Goal: Task Accomplishment & Management: Manage account settings

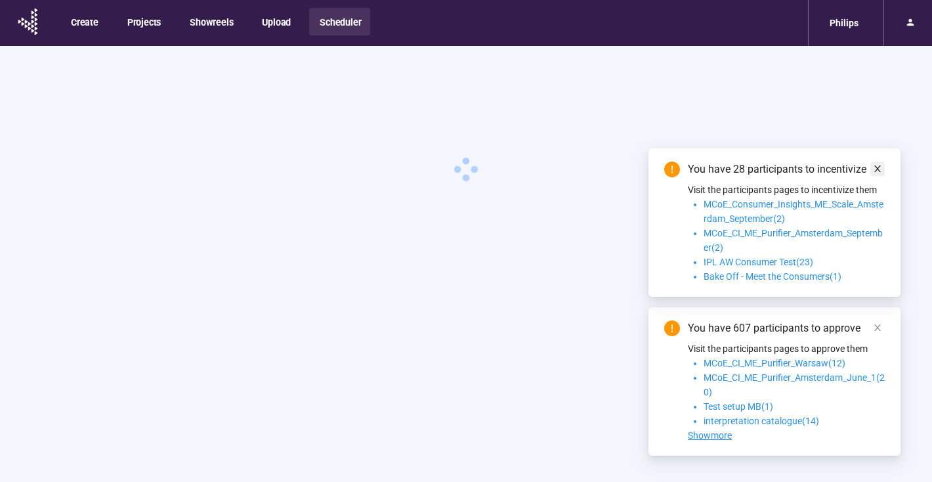
click at [876, 166] on icon "close" at bounding box center [877, 168] width 9 height 9
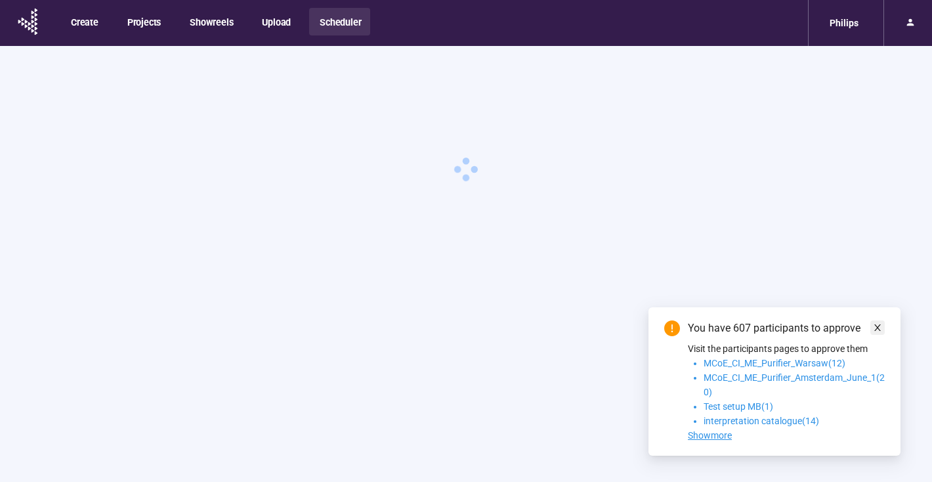
click at [876, 326] on icon "close" at bounding box center [877, 327] width 9 height 9
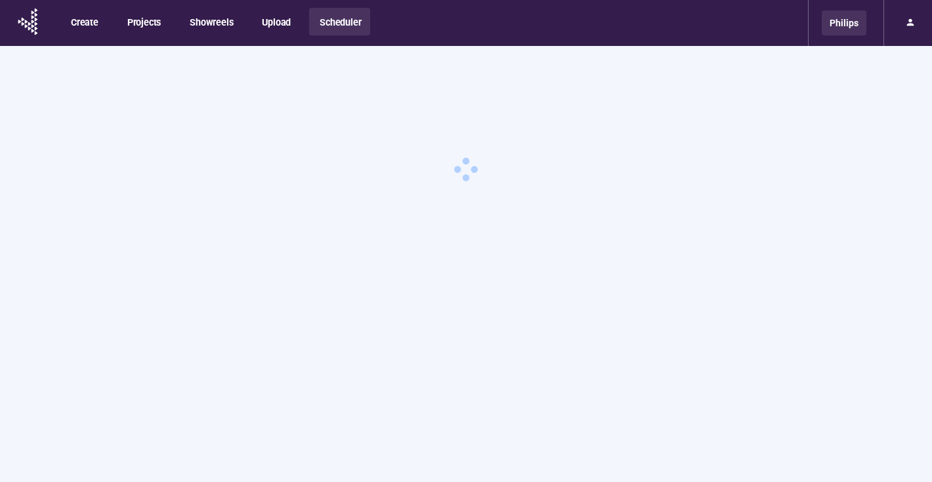
click at [851, 26] on div "Philips" at bounding box center [844, 23] width 45 height 25
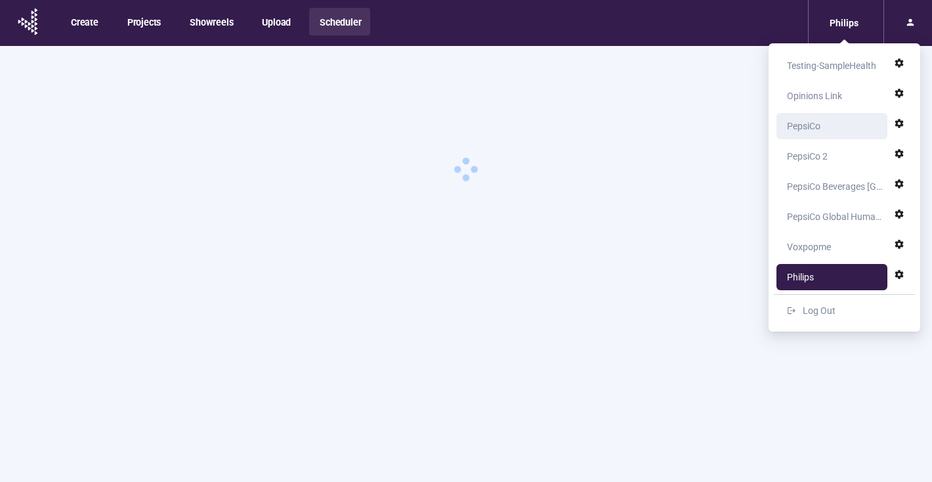
click at [810, 127] on div "PepsiCo" at bounding box center [803, 126] width 33 height 26
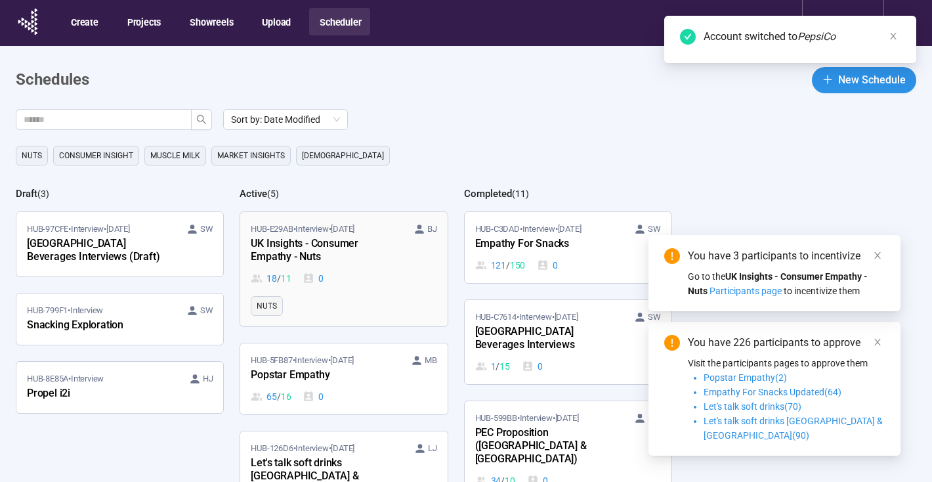
click at [366, 282] on div "18 / 11 0" at bounding box center [344, 278] width 186 height 14
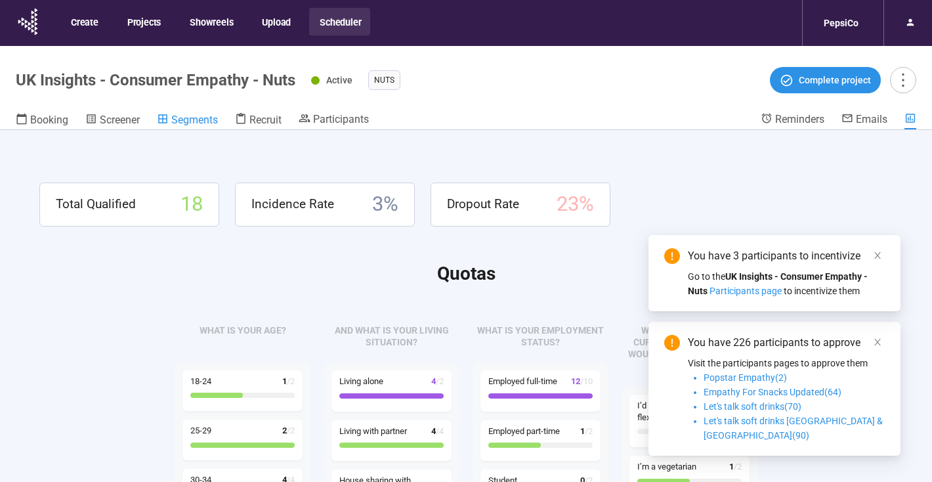
click at [177, 116] on span "Segments" at bounding box center [194, 120] width 47 height 12
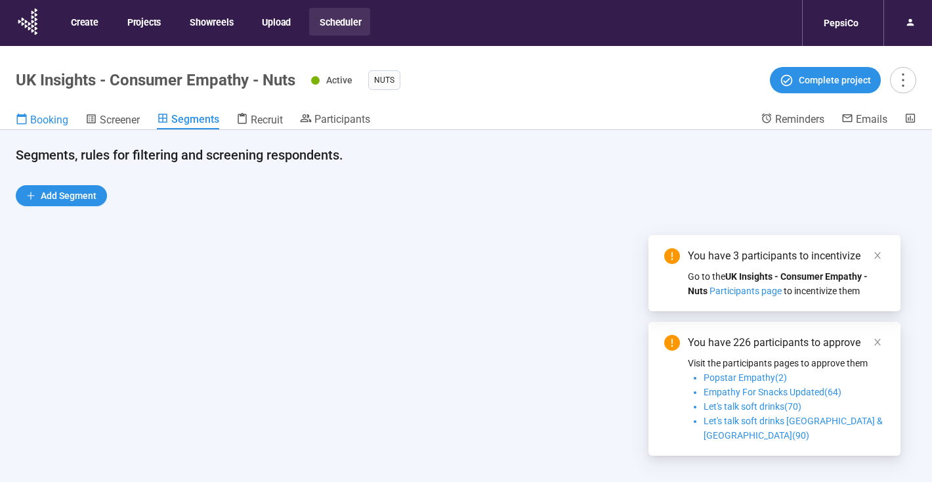
click at [41, 120] on span "Booking" at bounding box center [49, 120] width 38 height 12
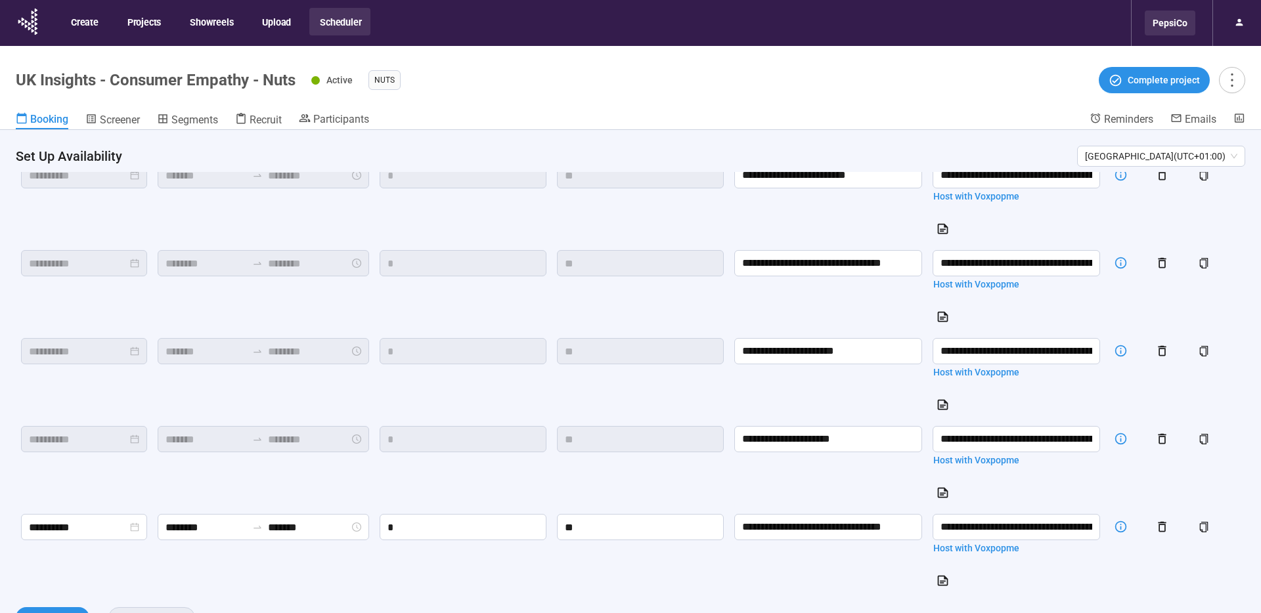
click at [932, 34] on div "PepsiCo" at bounding box center [1169, 23] width 51 height 25
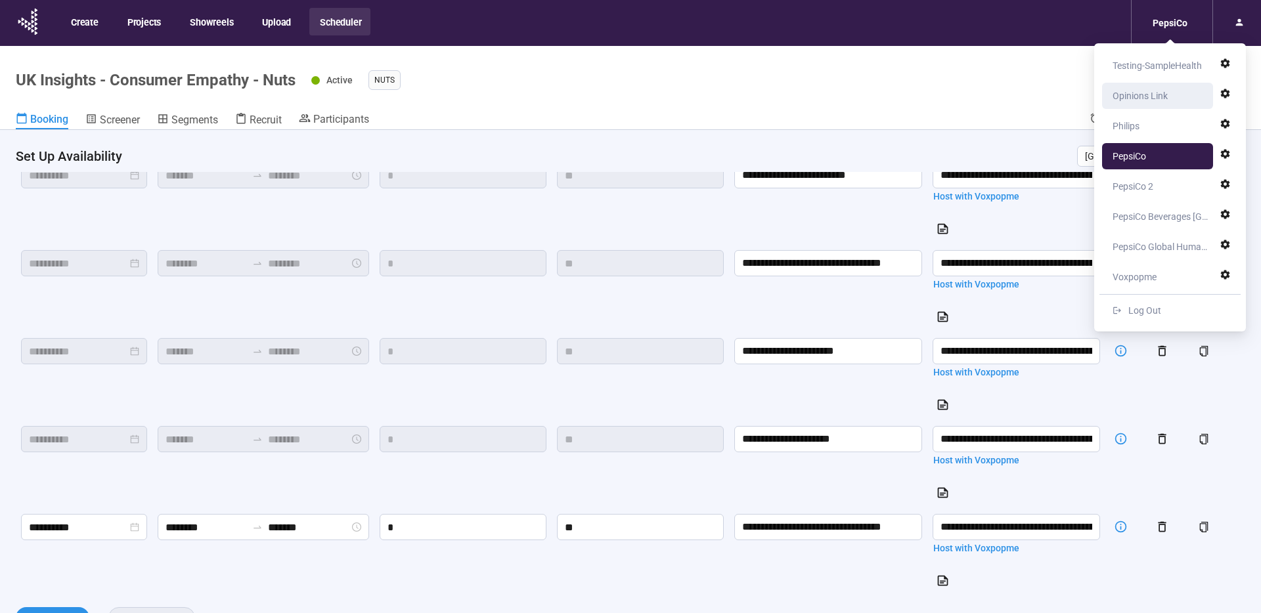
click at [932, 98] on div "Opinions Link" at bounding box center [1139, 96] width 55 height 26
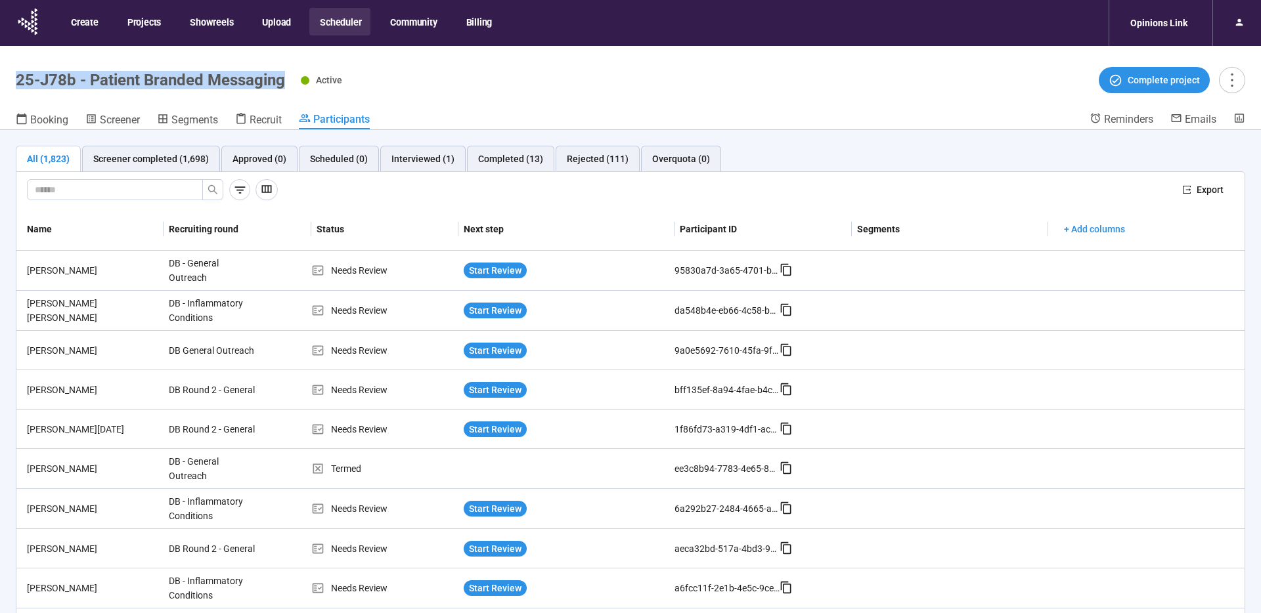
drag, startPoint x: 288, startPoint y: 81, endPoint x: 3, endPoint y: 78, distance: 284.3
click at [3, 78] on header "25-J78b - Patient Branded Messaging Active Complete project Booking Screener Se…" at bounding box center [630, 88] width 1261 height 84
copy h1 "25-J78b - Patient Branded Messaging"
click at [431, 156] on div "Interviewed (1)" at bounding box center [422, 159] width 63 height 14
drag, startPoint x: 424, startPoint y: 161, endPoint x: 433, endPoint y: 160, distance: 9.3
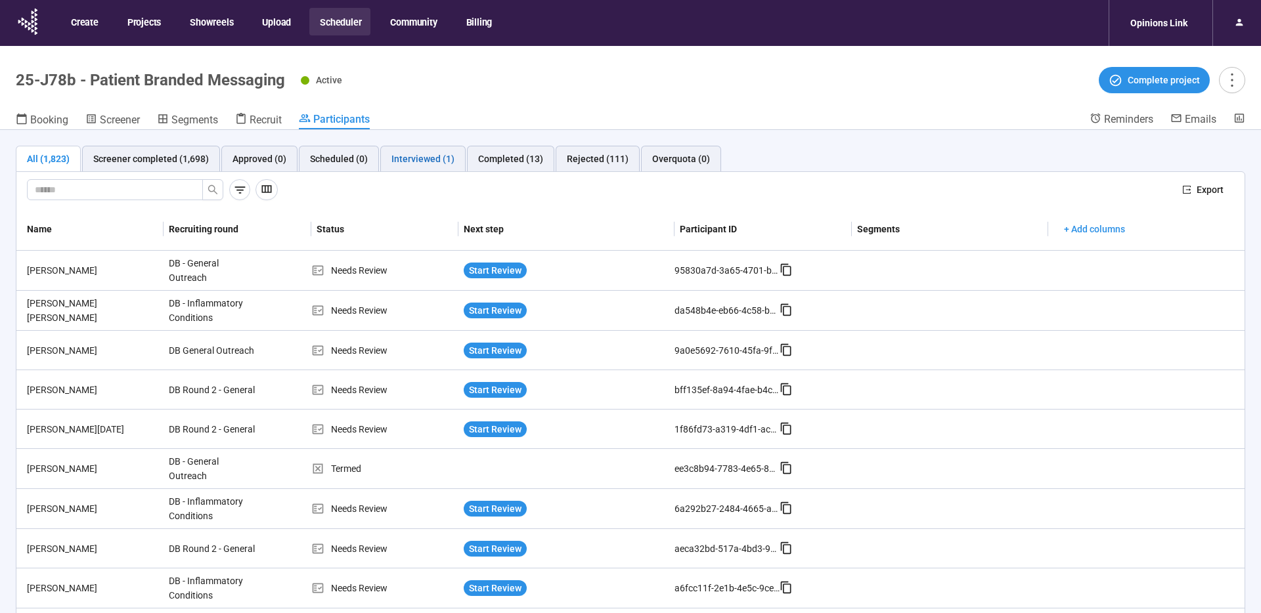
click at [424, 161] on div "Interviewed (1)" at bounding box center [422, 159] width 63 height 14
